Goal: Task Accomplishment & Management: Manage account settings

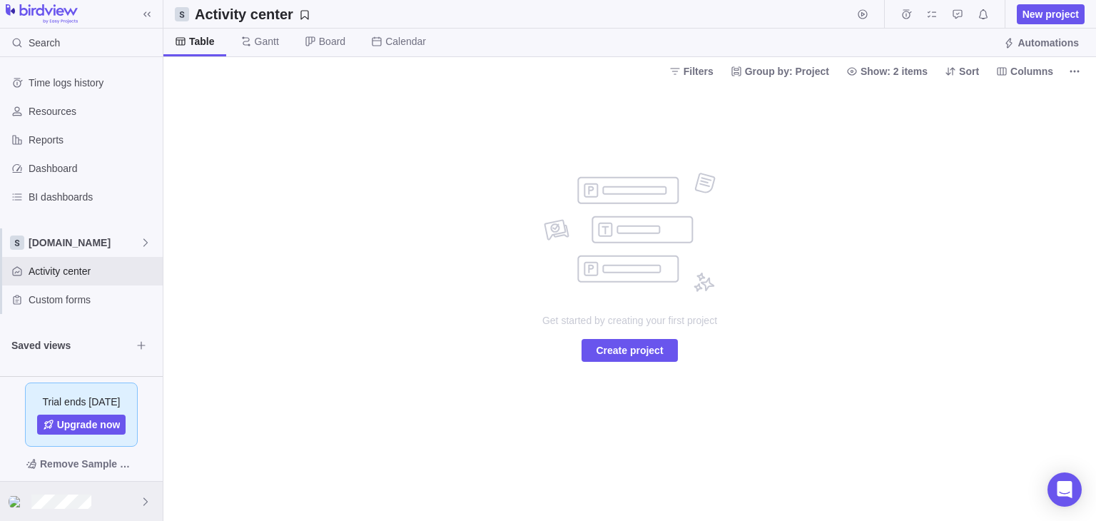
click at [143, 497] on icon at bounding box center [145, 501] width 11 height 11
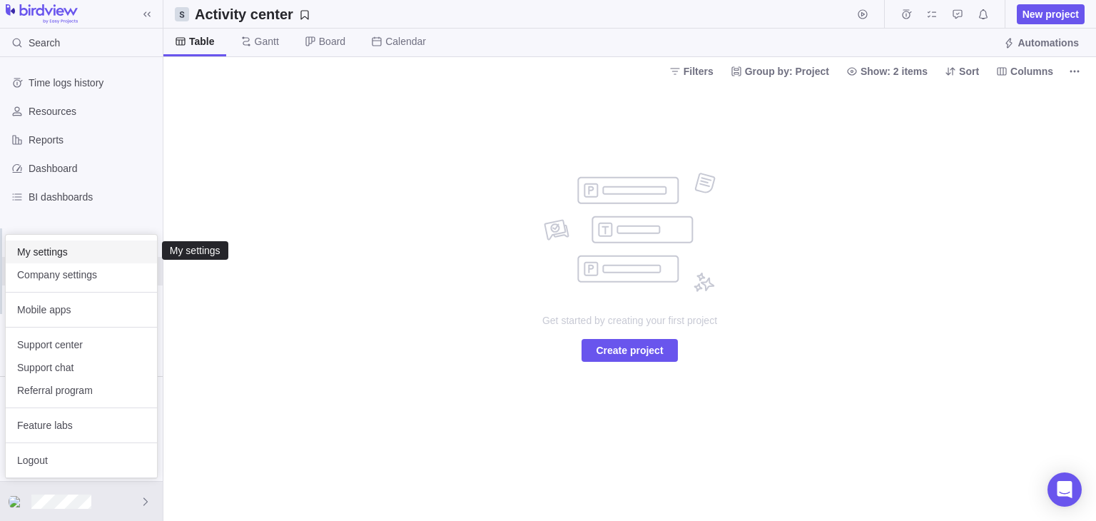
click at [69, 250] on span "My settings" at bounding box center [81, 252] width 128 height 14
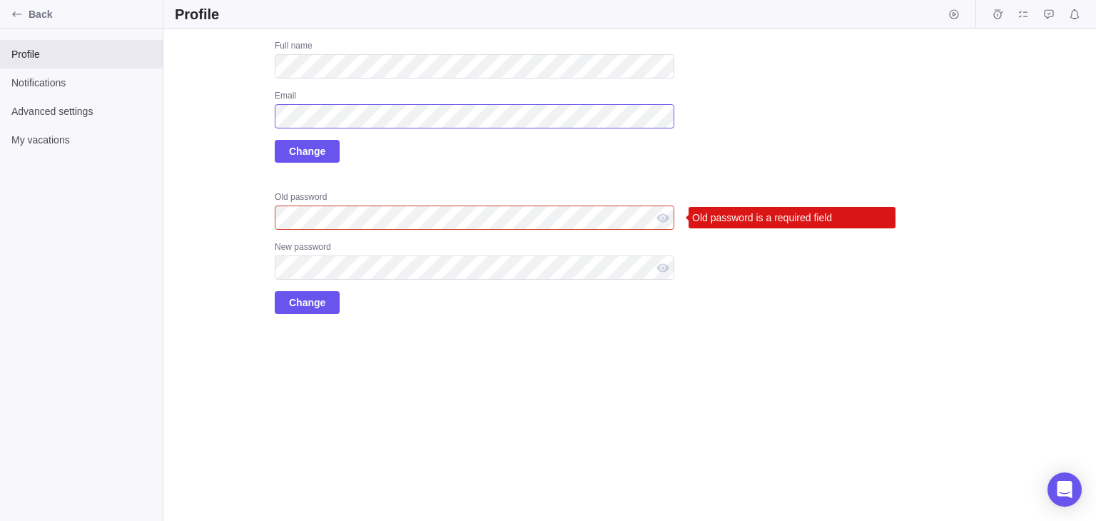
click at [273, 106] on div "Upload Full name Email Change Old password Old password is a required field New…" at bounding box center [425, 177] width 500 height 274
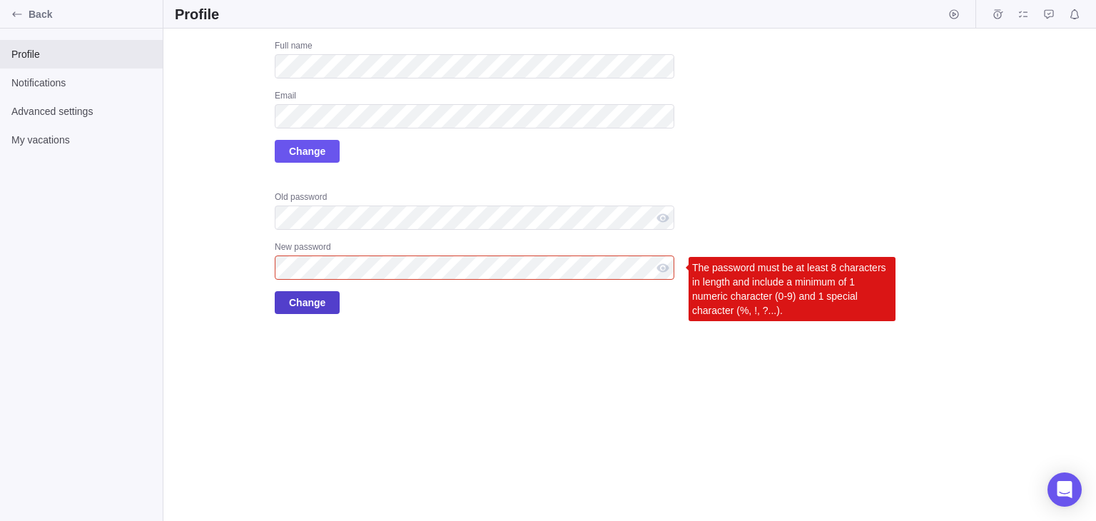
click at [300, 303] on span "Change" at bounding box center [307, 302] width 36 height 17
click at [303, 305] on span "Change" at bounding box center [307, 302] width 36 height 17
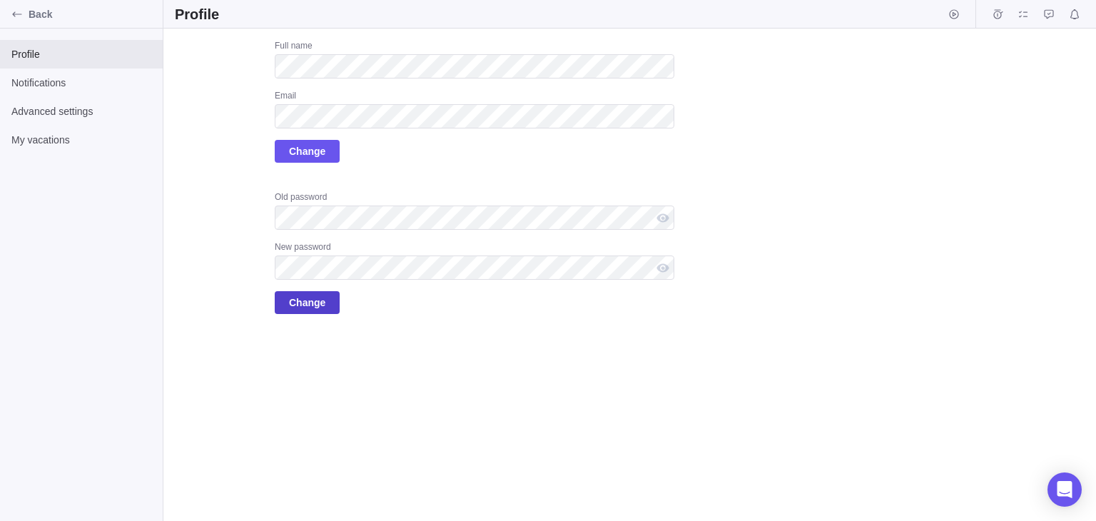
click at [308, 303] on span "Change" at bounding box center [307, 302] width 36 height 17
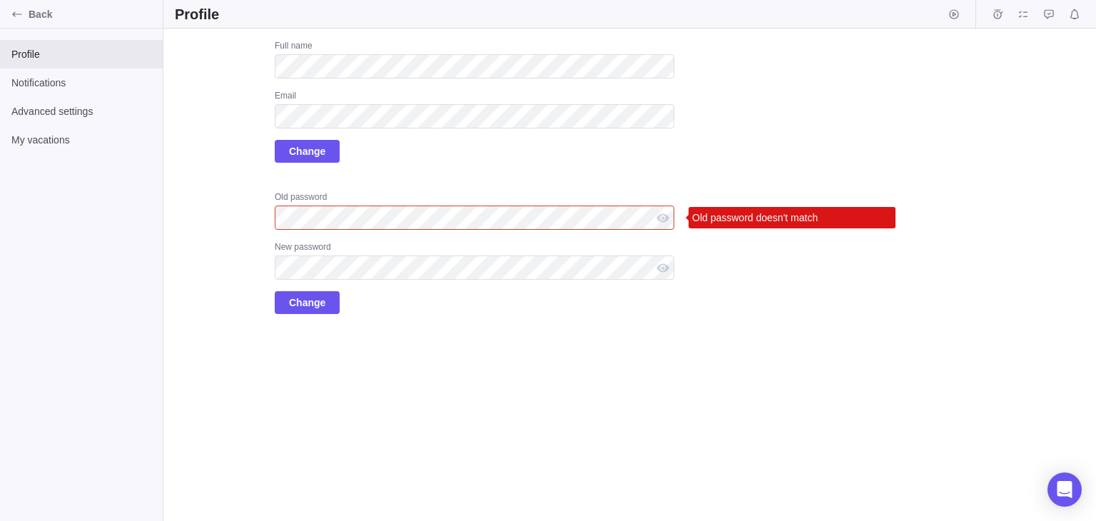
click at [278, 232] on div "Old password Old password doesn't match New password Change" at bounding box center [475, 252] width 400 height 123
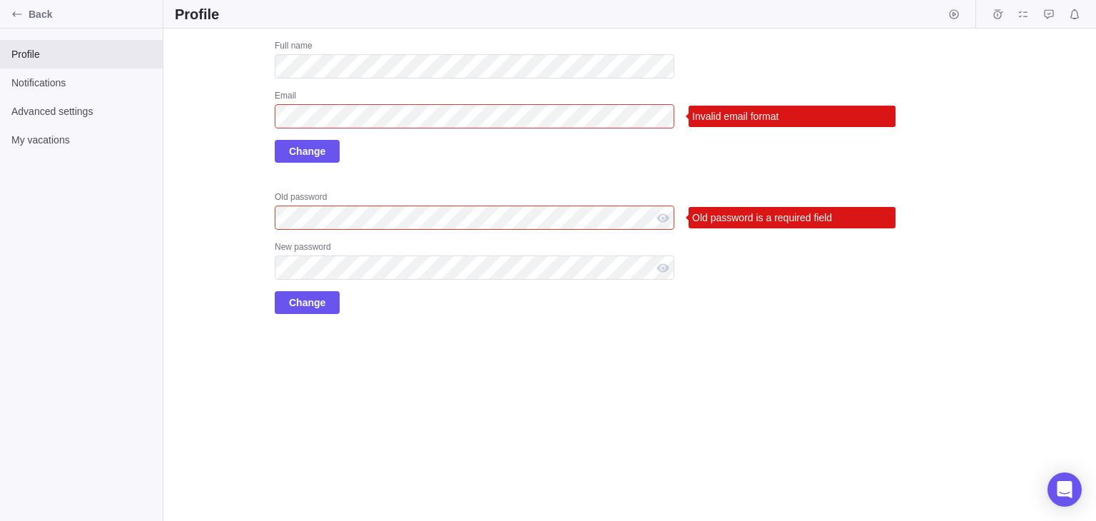
click at [471, 178] on div "Full name Email Invalid email format Change Old password Old password is a requ…" at bounding box center [475, 177] width 400 height 274
click at [588, 185] on div "Full name Email Invalid email format Change Old password Old password is a requ…" at bounding box center [475, 177] width 400 height 274
click at [793, 66] on div "Upload Full name Email Invalid email format Change Old password Old password is…" at bounding box center [629, 275] width 933 height 492
